Goal: Task Accomplishment & Management: Complete application form

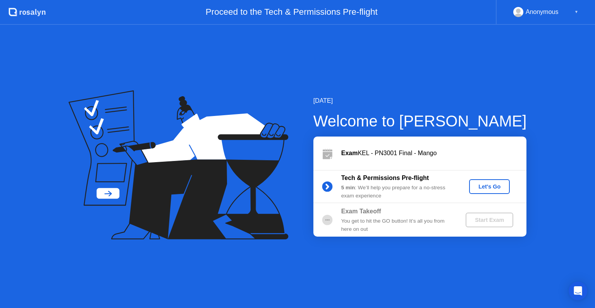
click at [481, 186] on div "Let's Go" at bounding box center [489, 186] width 34 height 6
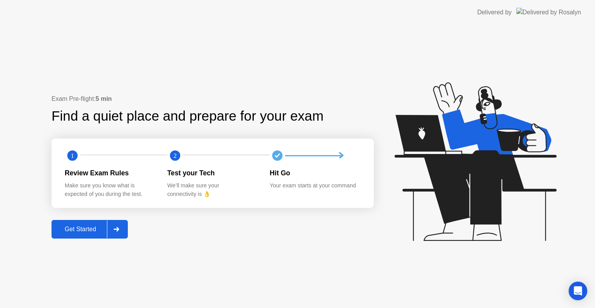
click at [79, 228] on div "Get Started" at bounding box center [80, 229] width 53 height 7
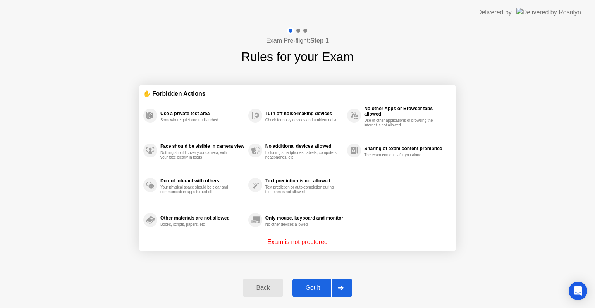
click at [298, 287] on div "Got it" at bounding box center [313, 287] width 36 height 7
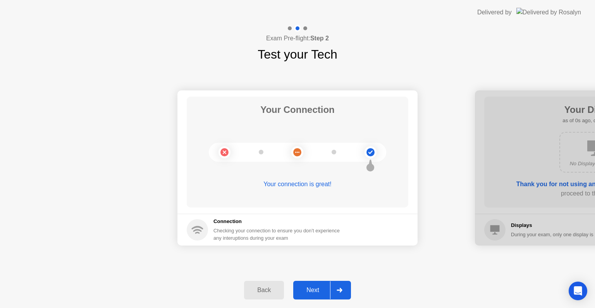
click at [303, 290] on div "Next" at bounding box center [313, 289] width 34 height 7
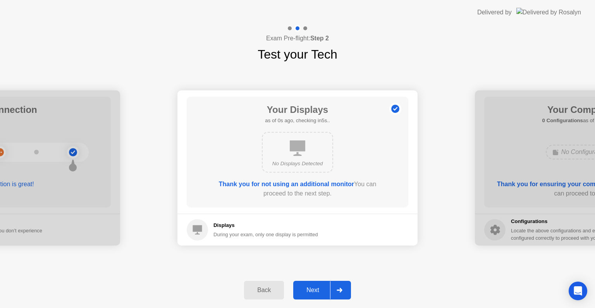
click at [303, 290] on div "Next" at bounding box center [313, 289] width 34 height 7
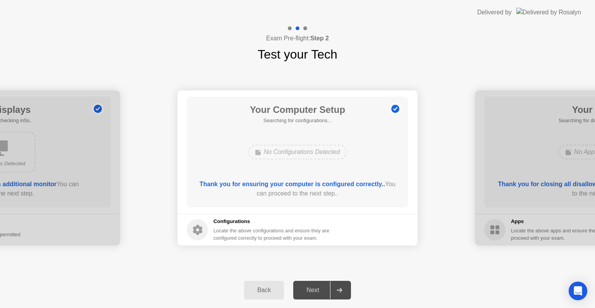
click at [303, 290] on div "Next" at bounding box center [313, 289] width 34 height 7
click at [304, 290] on div "Next" at bounding box center [313, 289] width 34 height 7
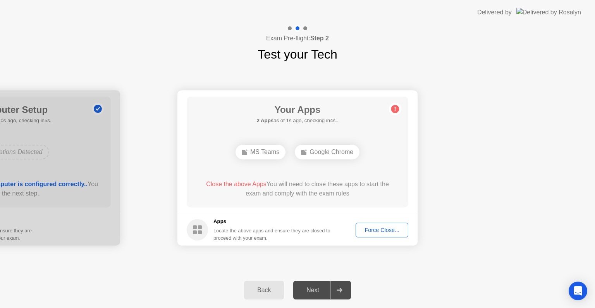
click at [374, 227] on div "Force Close..." at bounding box center [381, 230] width 47 height 6
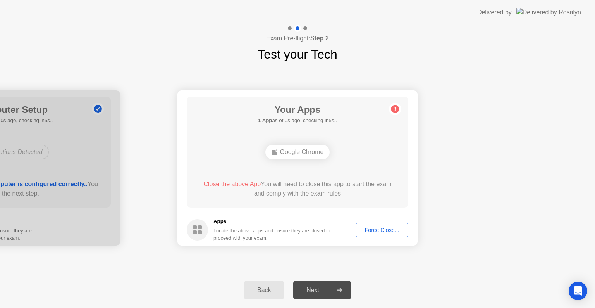
click at [382, 222] on button "Force Close..." at bounding box center [382, 229] width 53 height 15
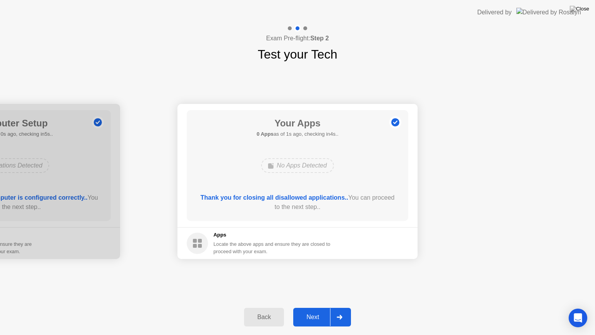
click at [324, 307] on div "Next" at bounding box center [313, 317] width 34 height 7
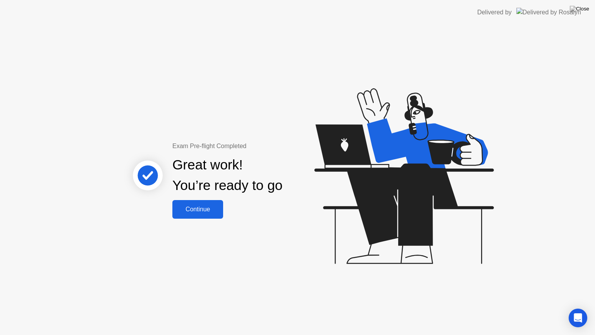
click at [197, 207] on div "Continue" at bounding box center [198, 209] width 46 height 7
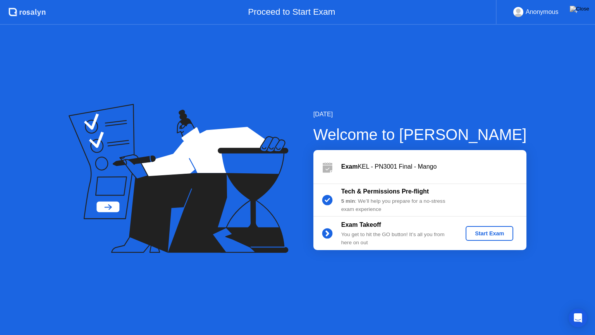
click at [484, 234] on div "Start Exam" at bounding box center [489, 233] width 41 height 6
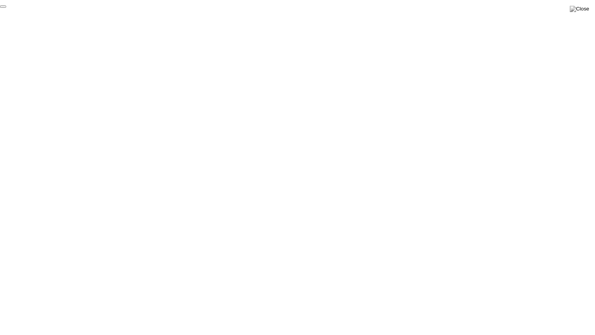
click div "End Proctoring Session"
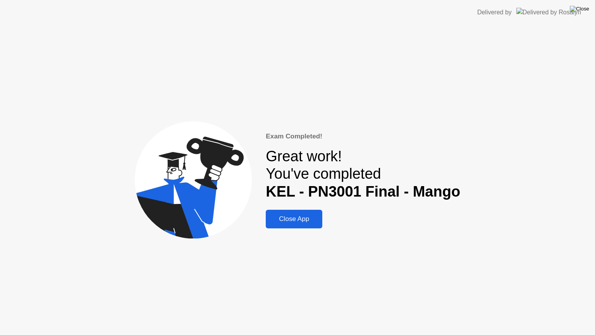
click at [584, 10] on img at bounding box center [579, 9] width 19 height 6
